Goal: Find specific page/section: Find specific page/section

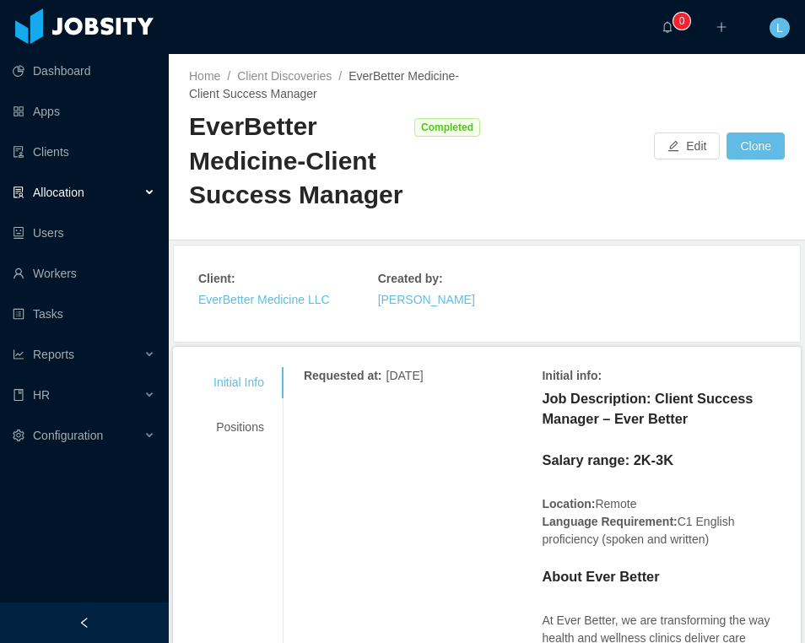
click at [510, 123] on div "Home / Client Discoveries / EverBetter Medicine-Client Success Manager / EverBe…" at bounding box center [487, 147] width 636 height 186
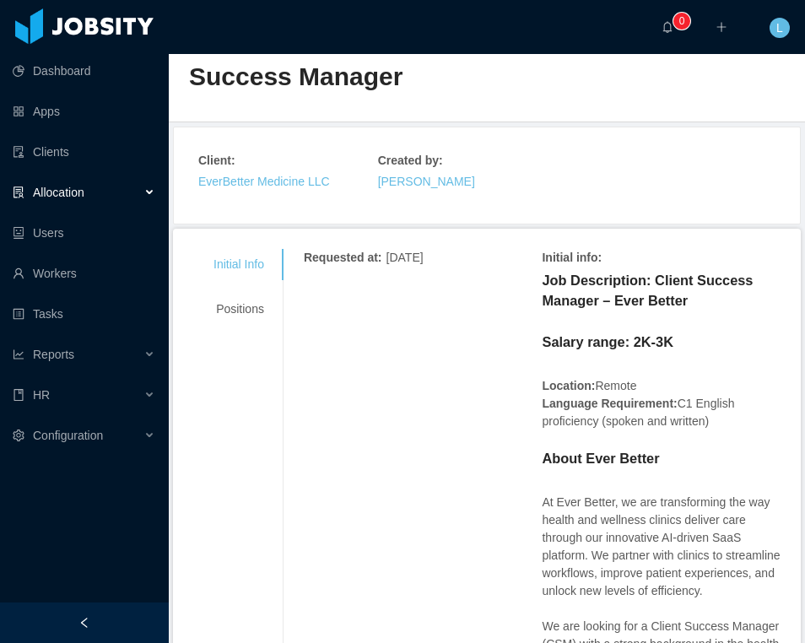
click at [159, 196] on div "Allocation" at bounding box center [84, 193] width 169 height 34
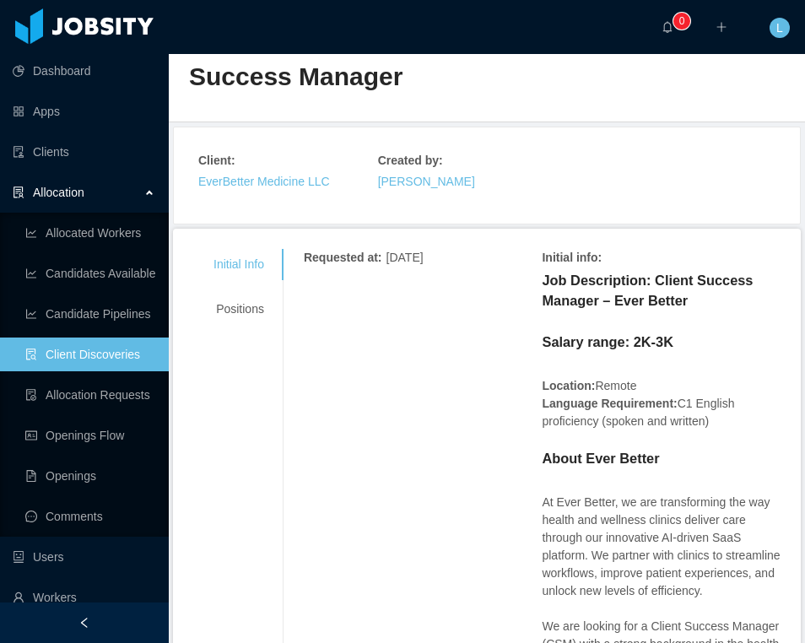
click at [126, 354] on link "Client Discoveries" at bounding box center [90, 355] width 130 height 34
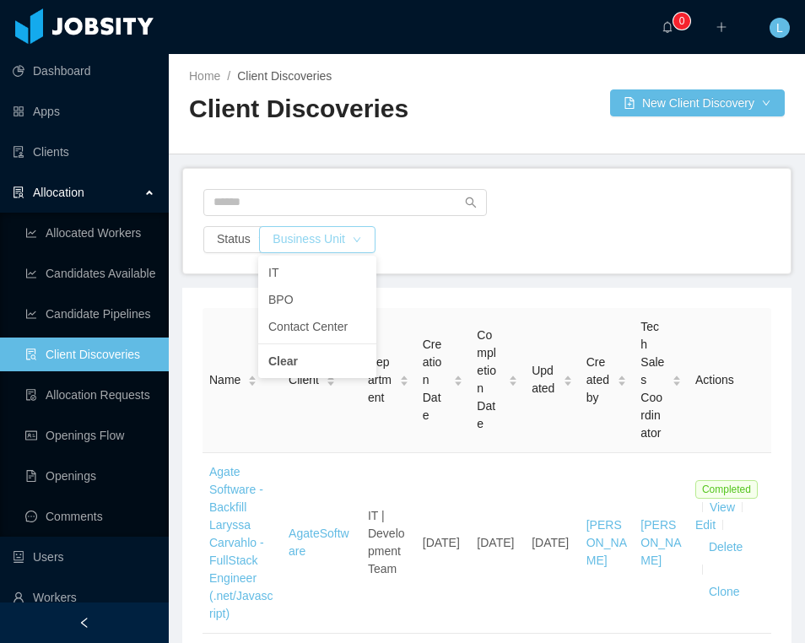
click at [359, 228] on button "Business Unit" at bounding box center [317, 239] width 116 height 27
click at [326, 294] on li "BPO" at bounding box center [317, 299] width 118 height 27
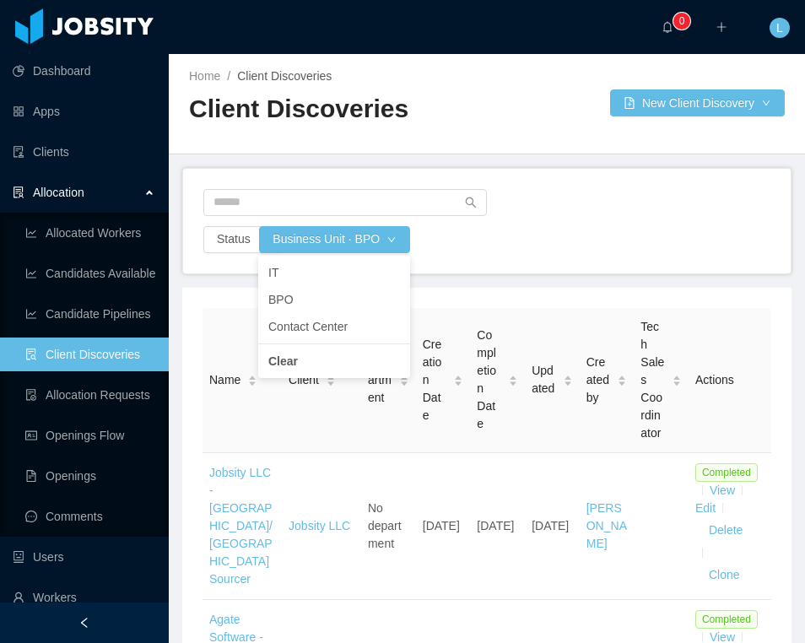
click at [257, 234] on div "Business Unit · BPO" at bounding box center [272, 239] width 47 height 27
click at [254, 233] on div "Business Unit · BPO" at bounding box center [272, 239] width 47 height 27
click at [251, 234] on div "Business Unit · BPO" at bounding box center [272, 239] width 47 height 27
click at [225, 240] on button "Status" at bounding box center [242, 239] width 78 height 27
click at [244, 304] on li "Completed" at bounding box center [242, 299] width 78 height 27
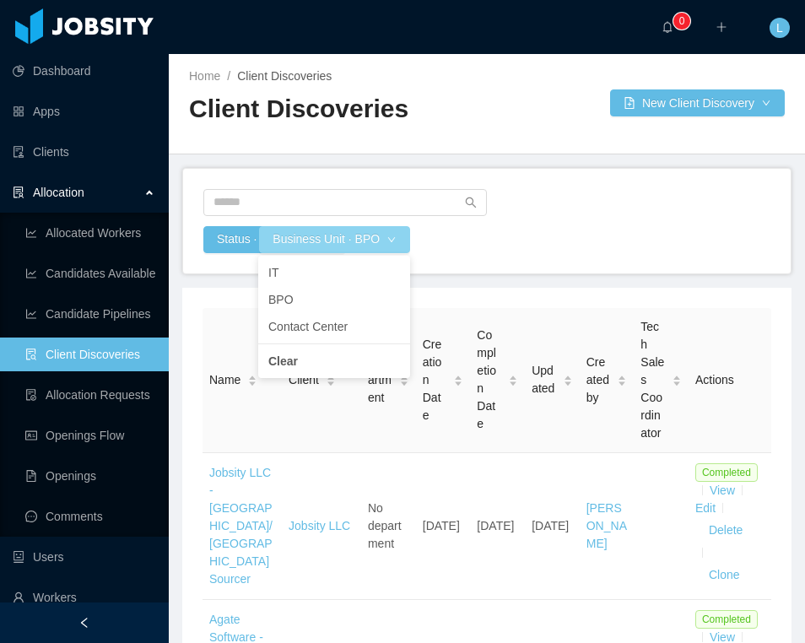
click at [375, 243] on button "Business Unit · BPO" at bounding box center [334, 239] width 151 height 27
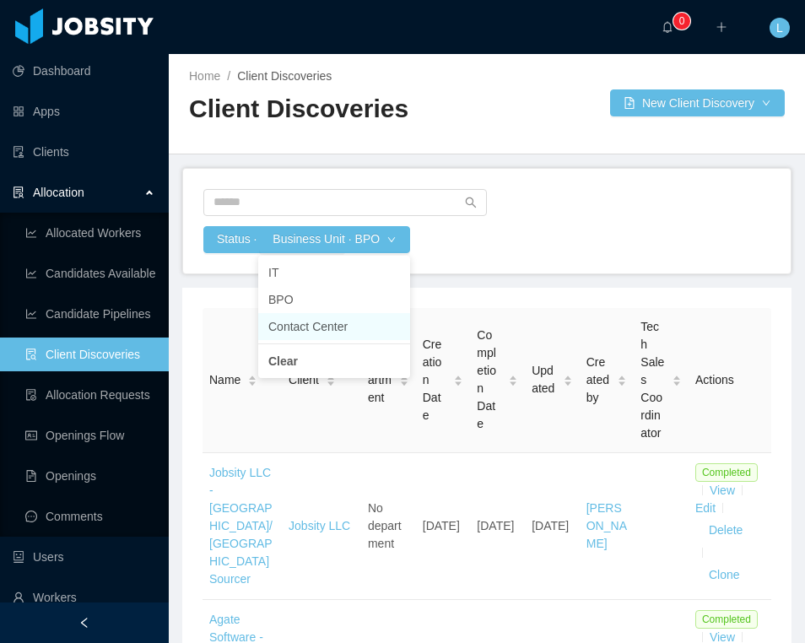
click at [334, 328] on li "Contact Center" at bounding box center [334, 326] width 152 height 27
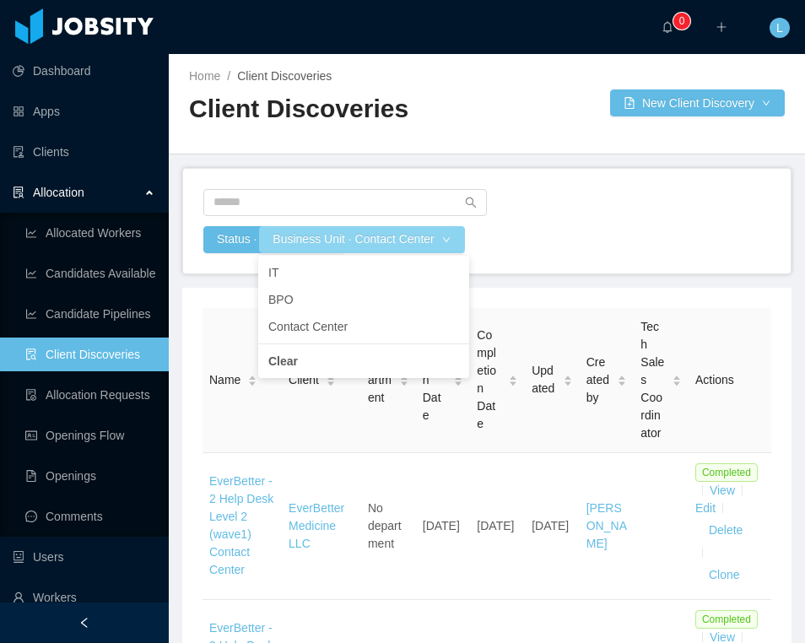
click at [419, 234] on button "Business Unit · Contact Center" at bounding box center [361, 239] width 205 height 27
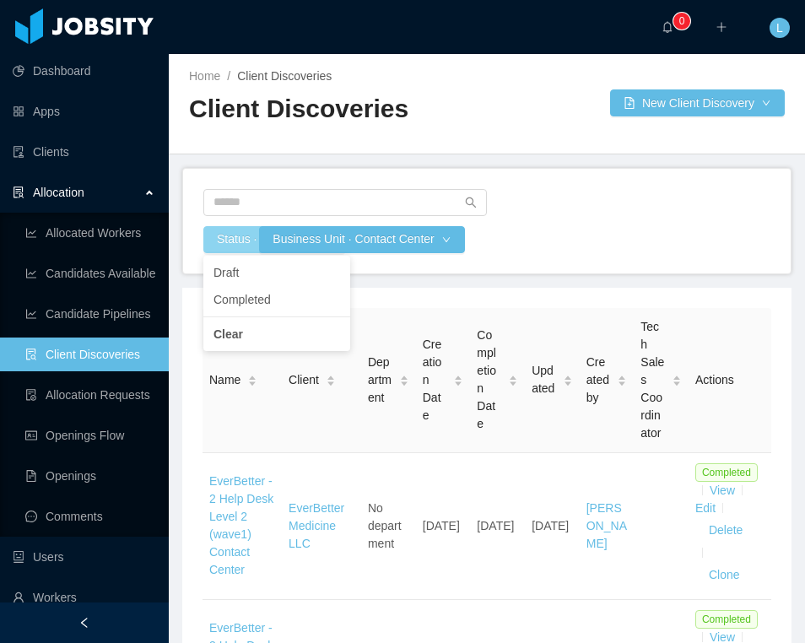
click at [231, 247] on button "Status · completed" at bounding box center [274, 239] width 142 height 27
click at [455, 271] on div "Status · completed Business Unit · Contact Center" at bounding box center [487, 221] width 608 height 105
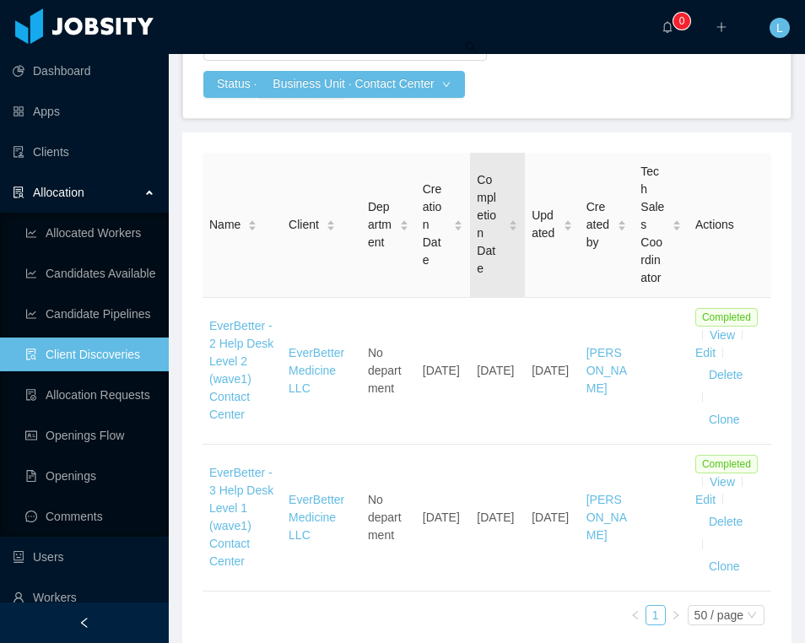
scroll to position [149, 0]
